Goal: Check status: Check status

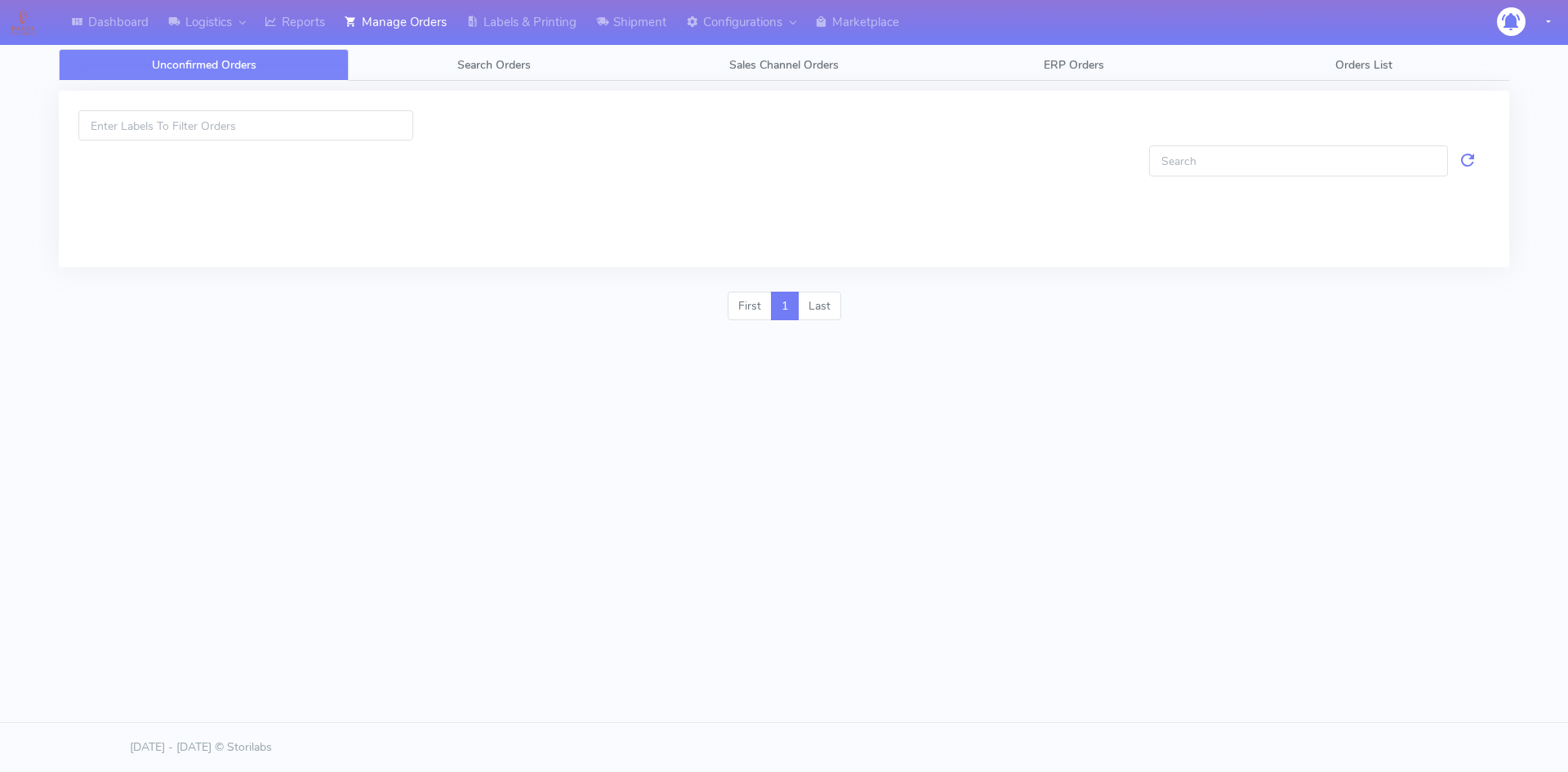
click at [537, 68] on link "Search Orders" at bounding box center [493, 65] width 290 height 32
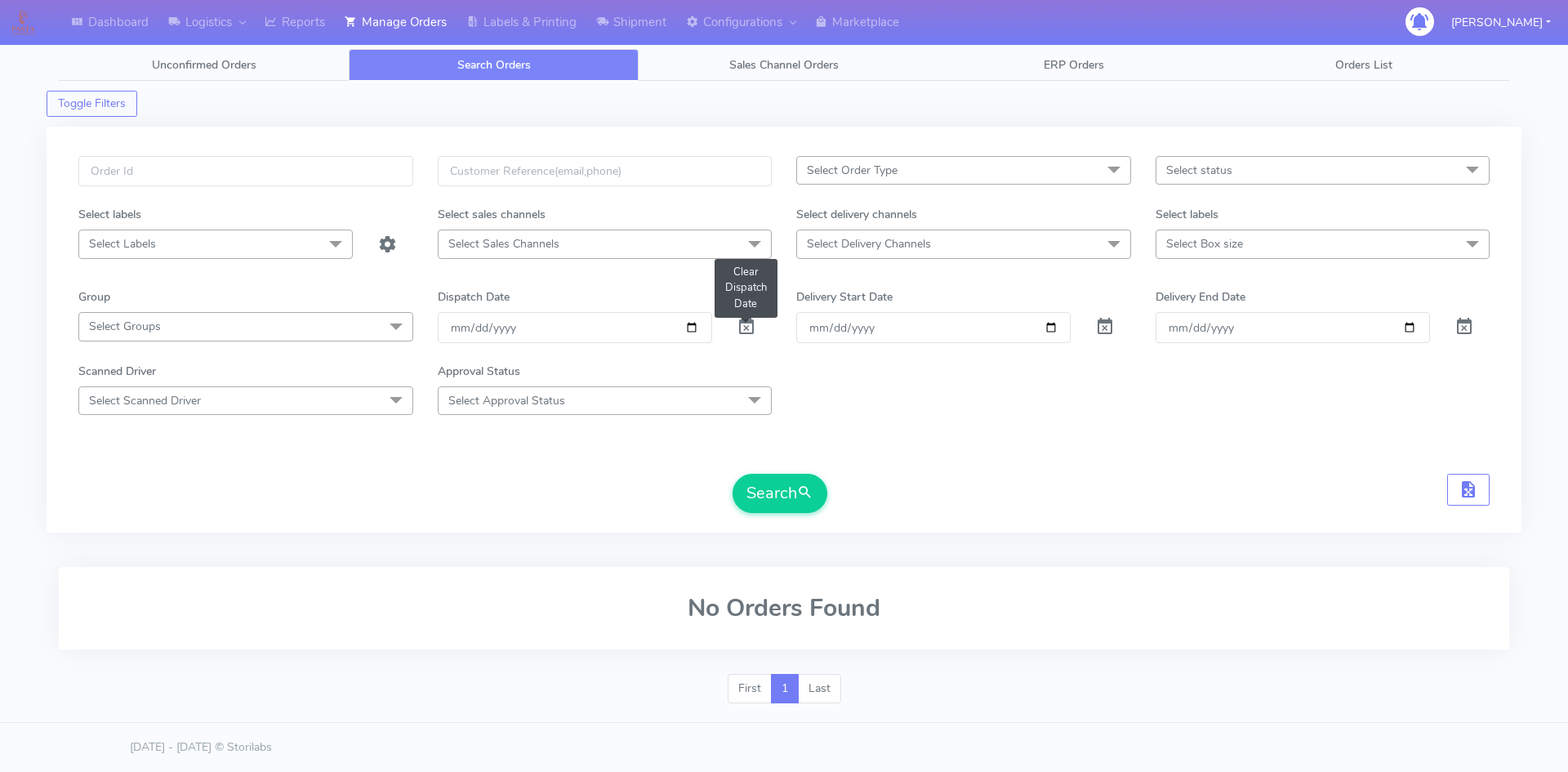
click at [744, 329] on span at bounding box center [746, 330] width 20 height 16
click at [766, 500] on button "Search" at bounding box center [779, 493] width 94 height 39
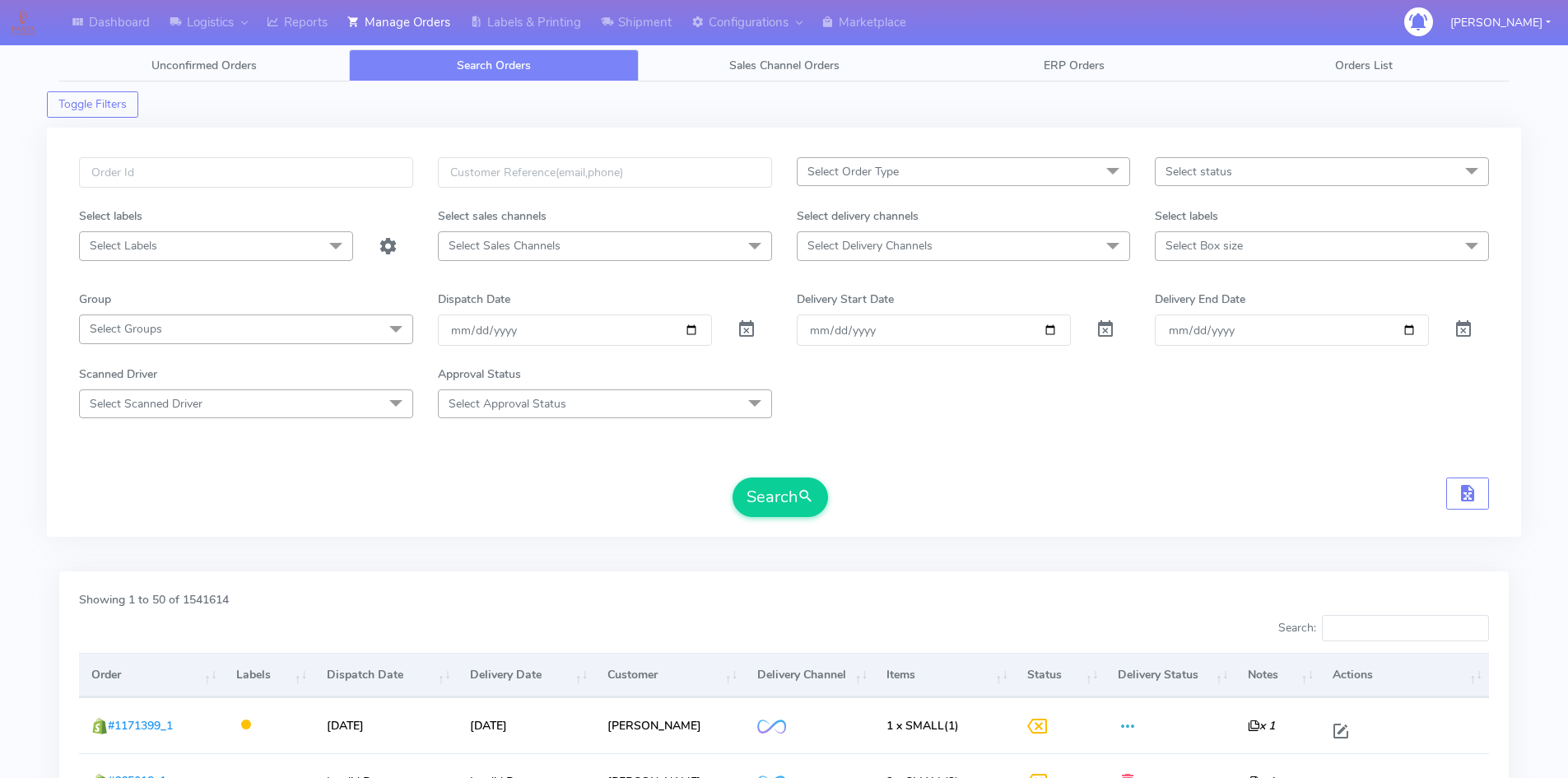
click at [1323, 177] on span "Select status" at bounding box center [1322, 171] width 335 height 29
click at [1212, 407] on li "Delivered" at bounding box center [1322, 418] width 333 height 27
checkbox input "true"
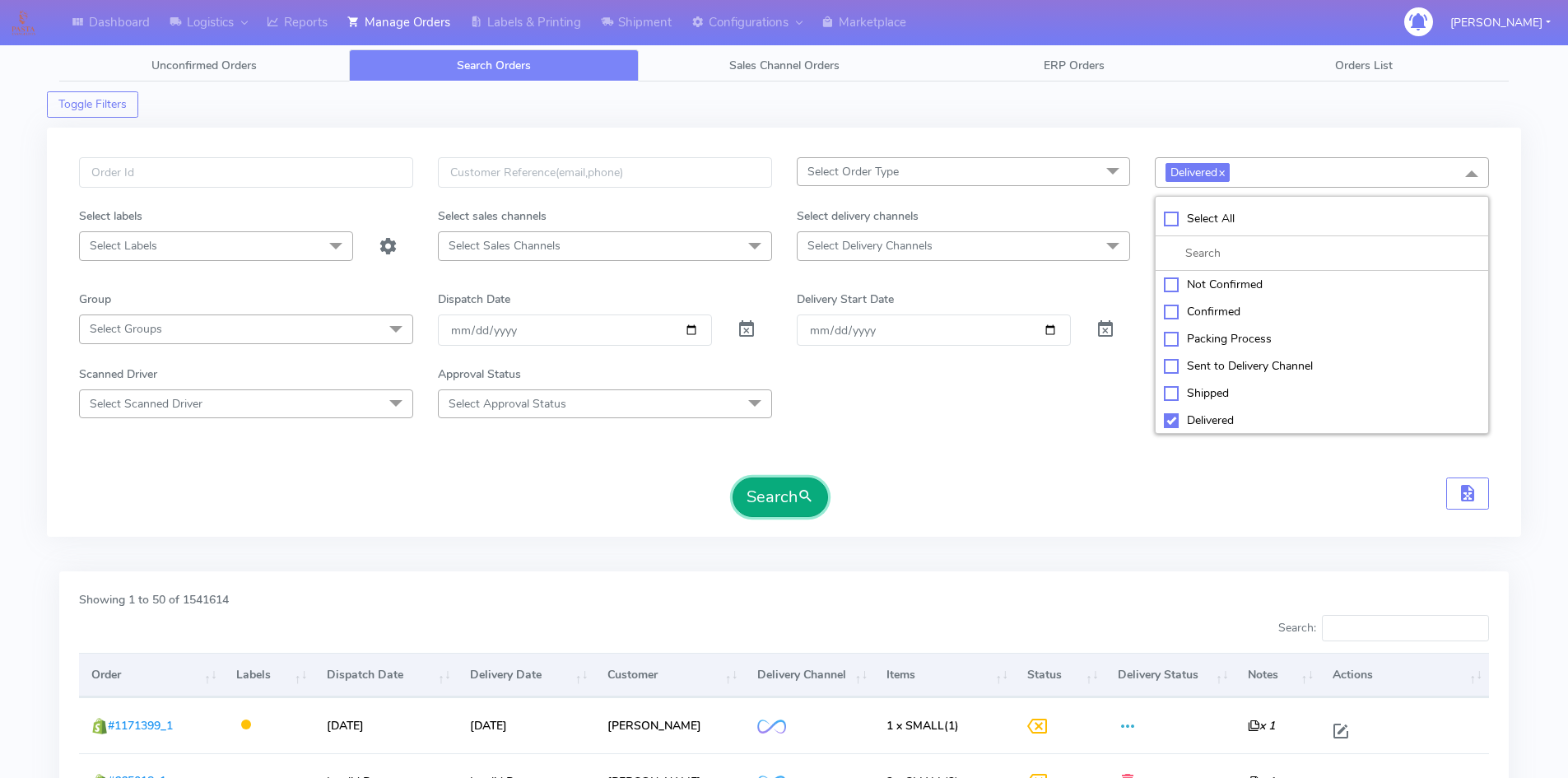
click at [808, 494] on span "submit" at bounding box center [805, 496] width 17 height 22
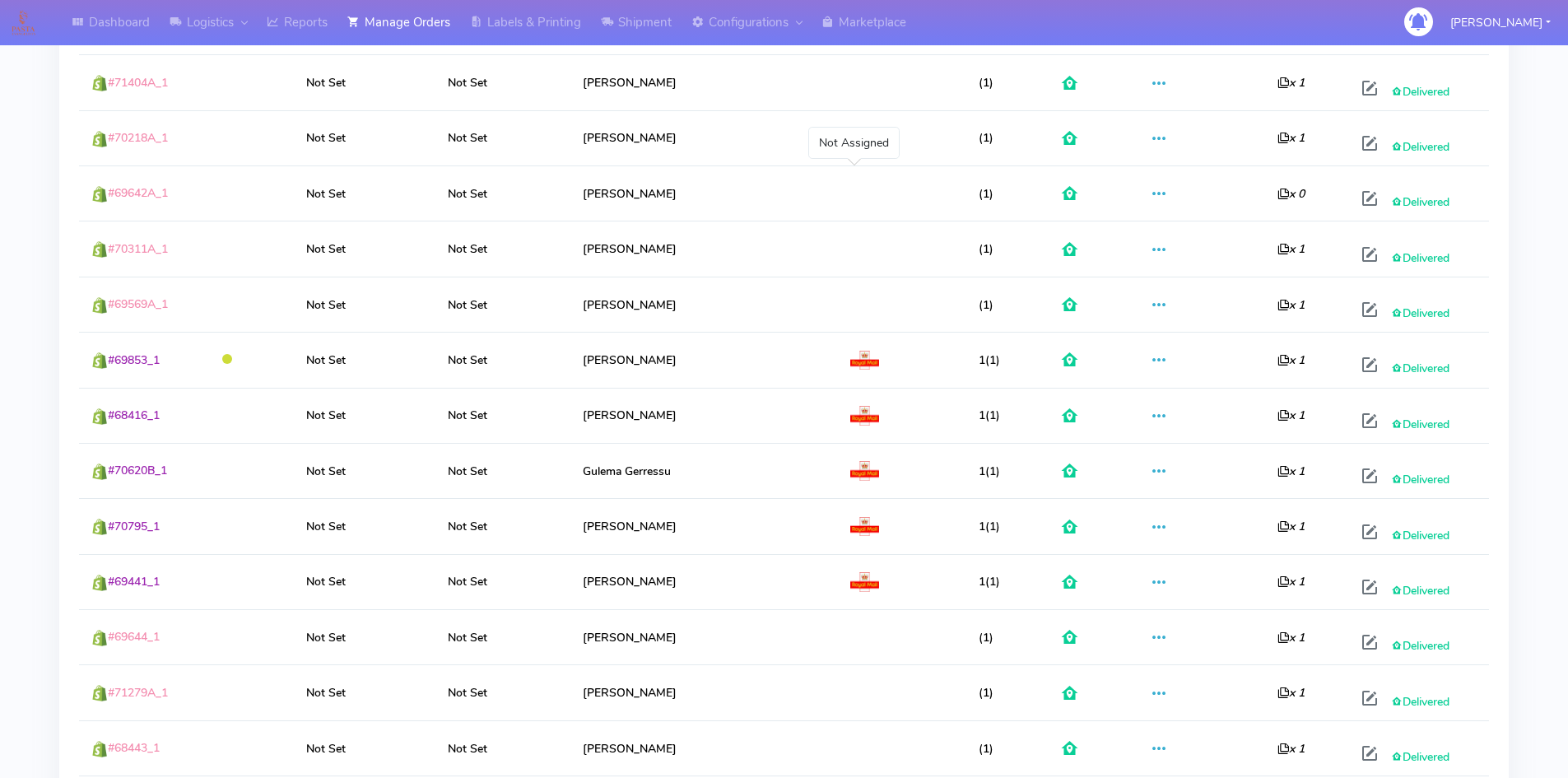
scroll to position [732, 0]
